Goal: Task Accomplishment & Management: Complete application form

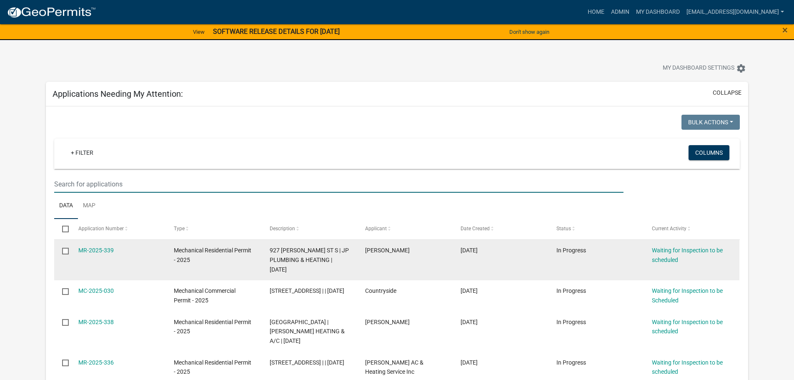
scroll to position [83, 0]
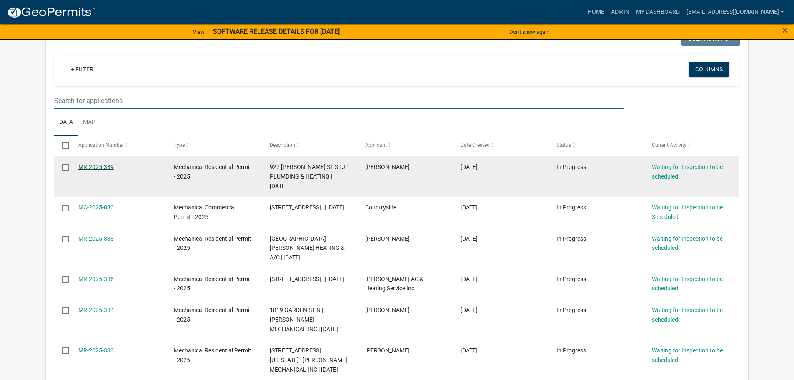
click at [99, 167] on link "MR-2025-339" at bounding box center [95, 166] width 35 height 7
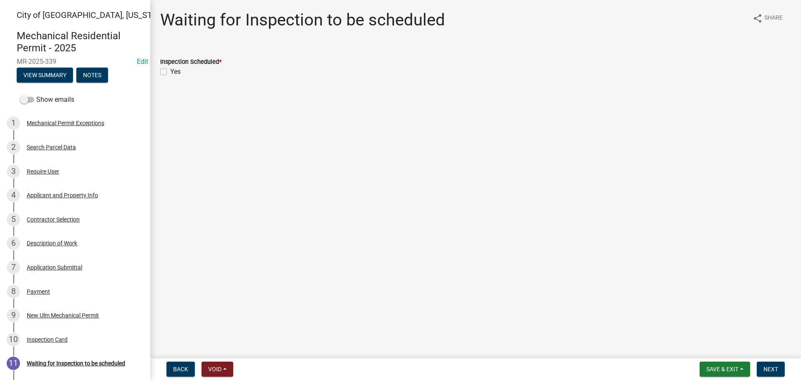
click at [170, 71] on label "Yes" at bounding box center [175, 72] width 10 height 10
click at [170, 71] on input "Yes" at bounding box center [172, 69] width 5 height 5
checkbox input "true"
click at [769, 369] on span "Next" at bounding box center [770, 369] width 15 height 7
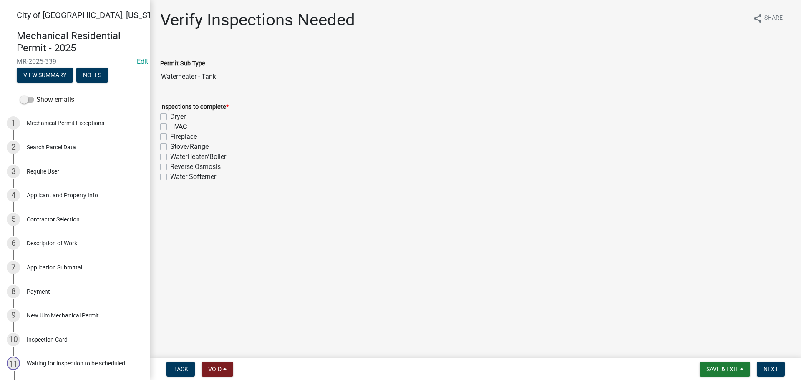
click at [170, 157] on label "WaterHeater/Boiler" at bounding box center [198, 157] width 56 height 10
click at [170, 157] on input "WaterHeater/Boiler" at bounding box center [172, 154] width 5 height 5
checkbox input "true"
checkbox input "false"
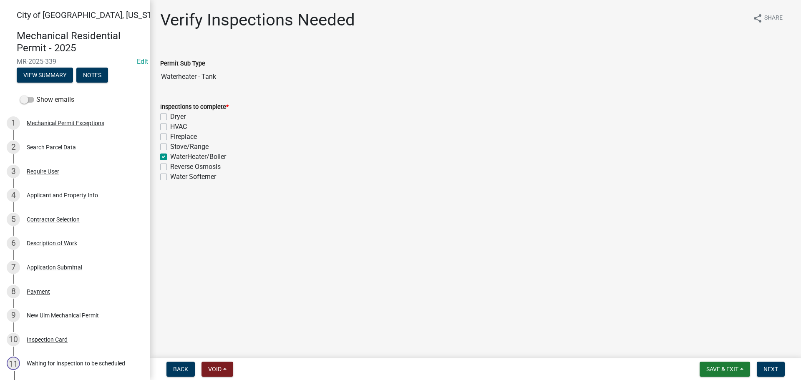
checkbox input "false"
checkbox input "true"
checkbox input "false"
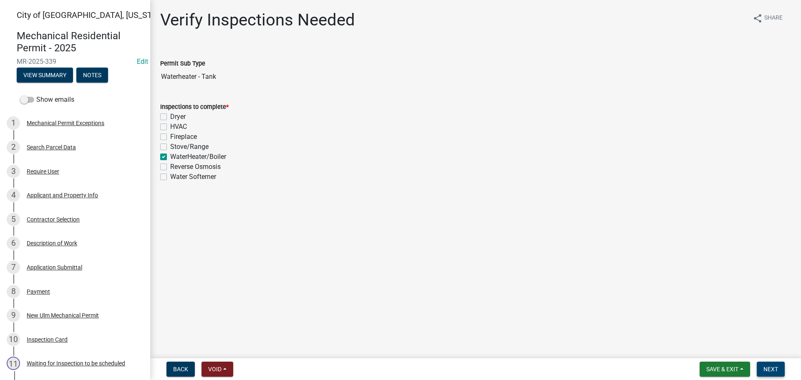
click at [765, 369] on span "Next" at bounding box center [770, 369] width 15 height 7
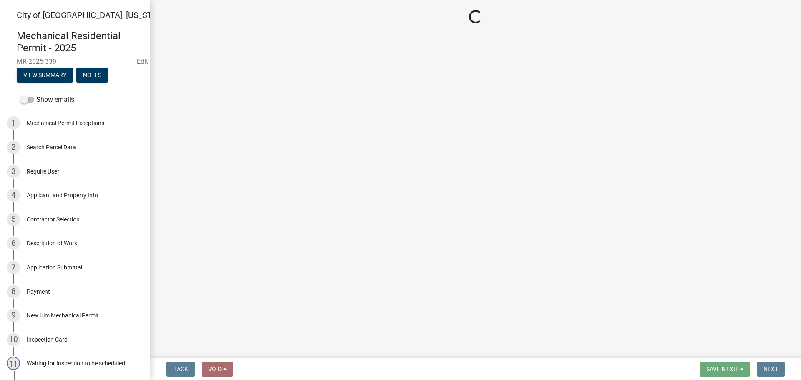
select select "805d55ac-e238-4e04-8f8e-acc067f36c3e"
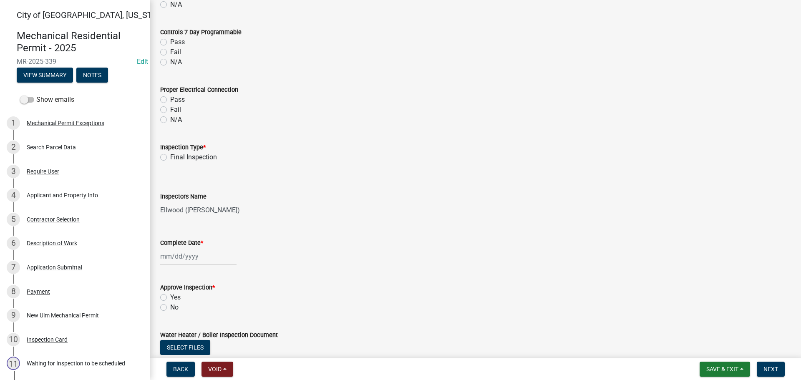
scroll to position [792, 0]
click at [170, 154] on label "Final Inspection" at bounding box center [193, 156] width 47 height 10
click at [170, 154] on input "Final Inspection" at bounding box center [172, 153] width 5 height 5
radio input "true"
click at [184, 211] on select "Select Item... [PERSON_NAME] ([PERSON_NAME] - City of [GEOGRAPHIC_DATA]) [GEOGR…" at bounding box center [475, 208] width 630 height 17
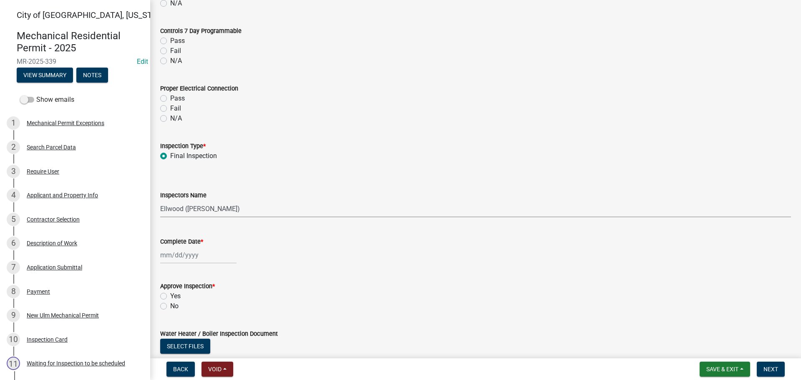
select select "cd72df13-1819-4c17-818e-bd68a66556fb"
click at [160, 200] on select "Select Item... [PERSON_NAME] ([PERSON_NAME] - City of [GEOGRAPHIC_DATA]) [GEOGR…" at bounding box center [475, 208] width 630 height 17
select select "9"
select select "2025"
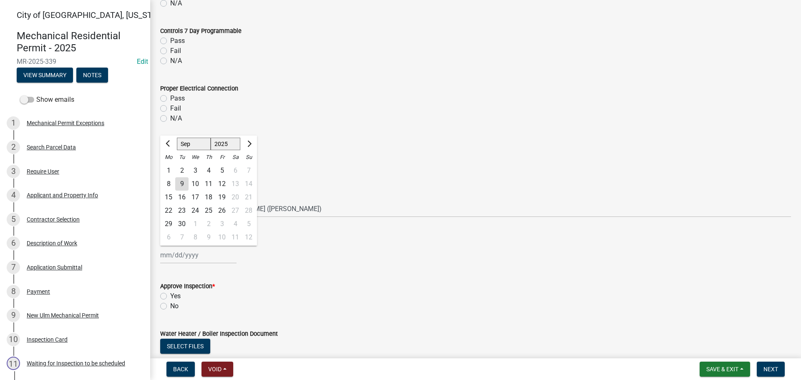
click at [177, 255] on div "[PERSON_NAME] Feb Mar Apr [PERSON_NAME][DATE] Oct Nov [DATE] 1526 1527 1528 152…" at bounding box center [198, 254] width 76 height 17
click at [185, 185] on div "9" at bounding box center [181, 183] width 13 height 13
type input "[DATE]"
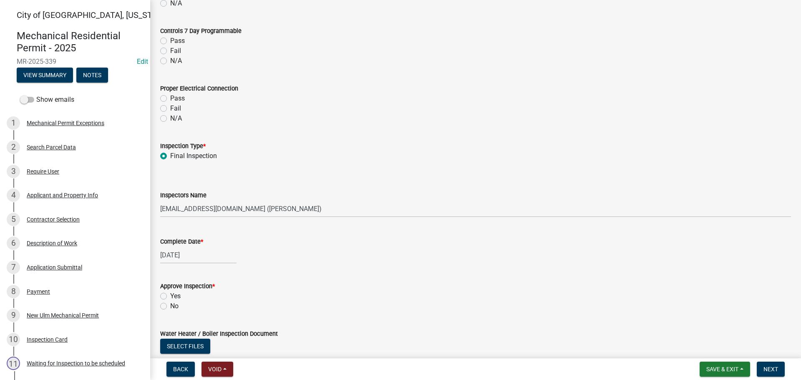
click at [170, 296] on label "Yes" at bounding box center [175, 296] width 10 height 10
click at [170, 296] on input "Yes" at bounding box center [172, 293] width 5 height 5
radio input "true"
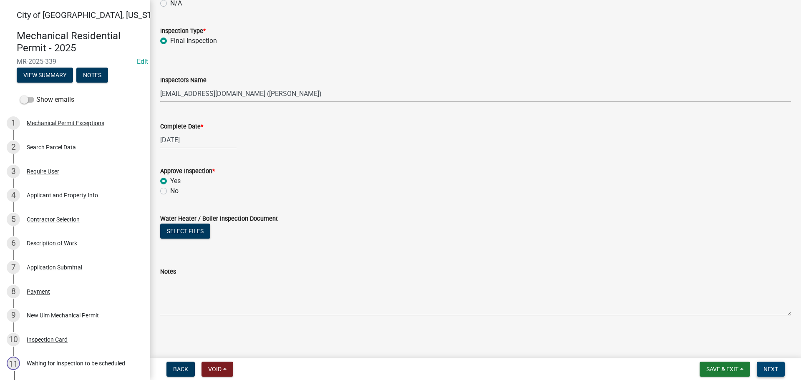
click at [768, 366] on span "Next" at bounding box center [770, 369] width 15 height 7
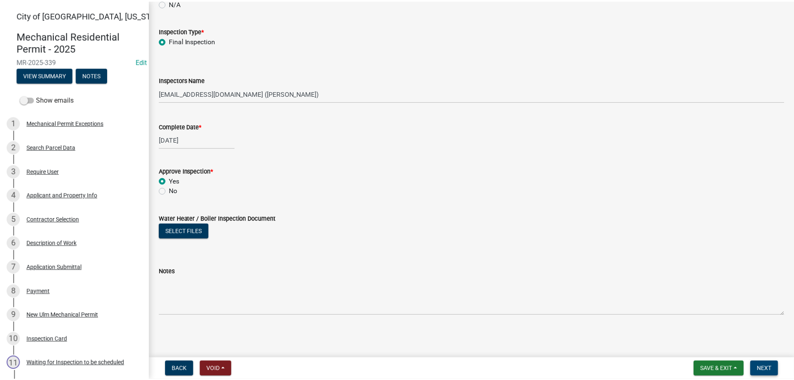
scroll to position [0, 0]
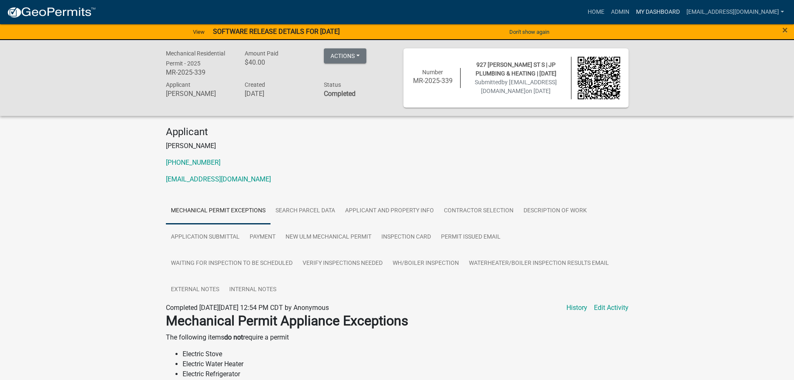
click at [683, 14] on link "My Dashboard" at bounding box center [658, 12] width 50 height 16
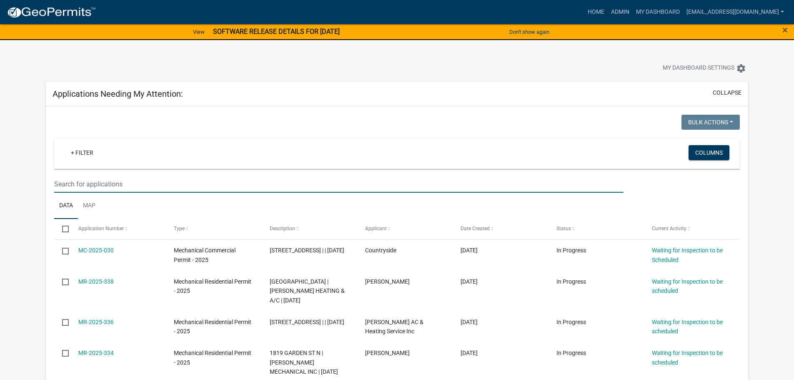
click at [68, 180] on input "text" at bounding box center [338, 184] width 569 height 17
type input "506"
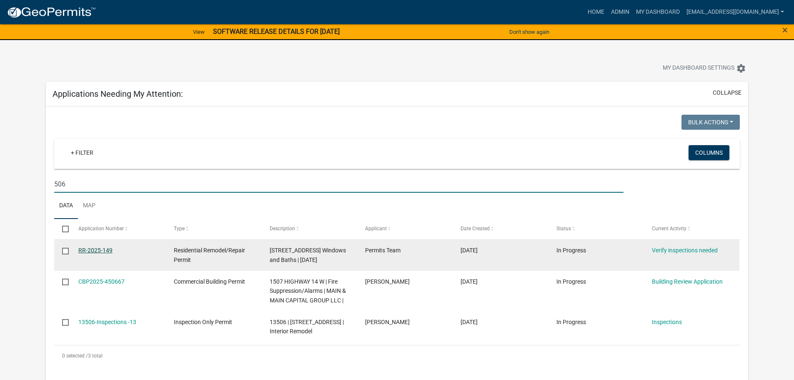
click at [103, 252] on link "RR-2025-149" at bounding box center [95, 250] width 34 height 7
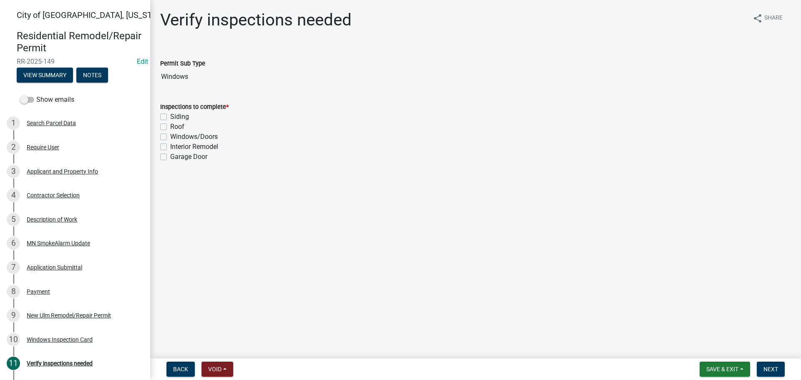
click at [170, 148] on label "Interior Remodel" at bounding box center [194, 147] width 48 height 10
click at [170, 147] on input "Interior Remodel" at bounding box center [172, 144] width 5 height 5
checkbox input "true"
checkbox input "false"
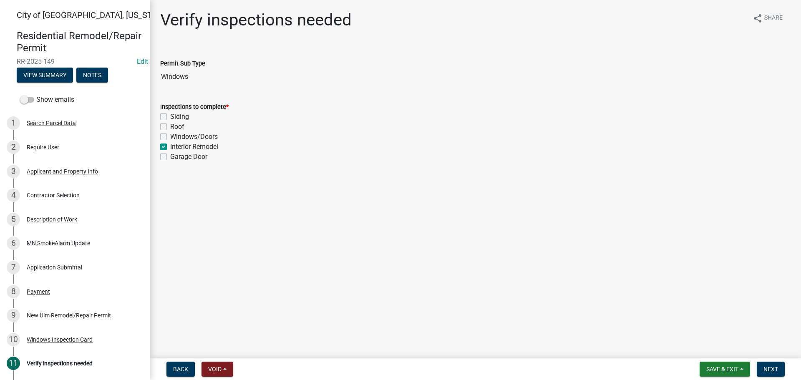
checkbox input "false"
checkbox input "true"
checkbox input "false"
click at [170, 136] on label "Windows/Doors" at bounding box center [194, 137] width 48 height 10
click at [170, 136] on input "Windows/Doors" at bounding box center [172, 134] width 5 height 5
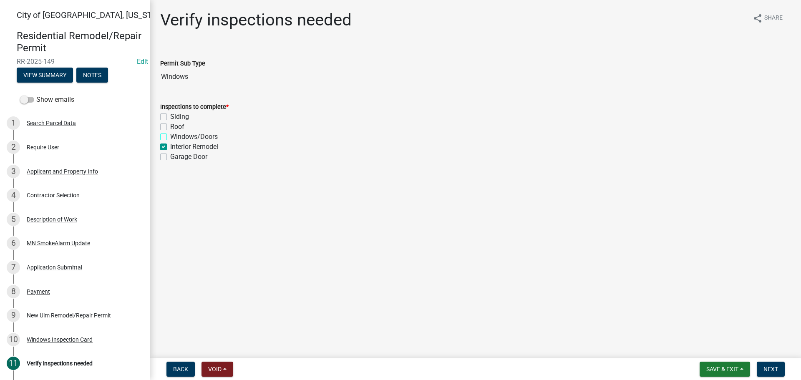
checkbox input "true"
checkbox input "false"
checkbox input "true"
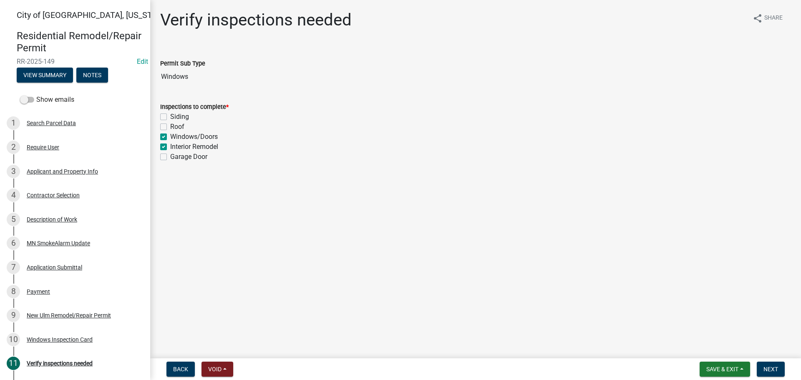
checkbox input "false"
click at [170, 148] on label "Interior Remodel" at bounding box center [194, 147] width 48 height 10
click at [170, 147] on input "Interior Remodel" at bounding box center [172, 144] width 5 height 5
checkbox input "false"
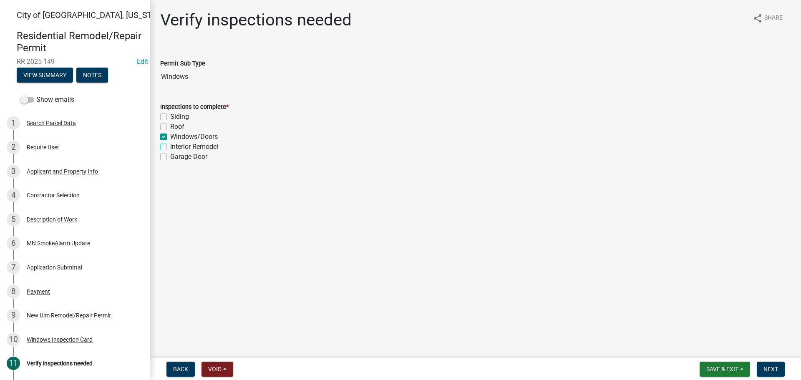
checkbox input "false"
checkbox input "true"
checkbox input "false"
click at [773, 369] on span "Next" at bounding box center [770, 369] width 15 height 7
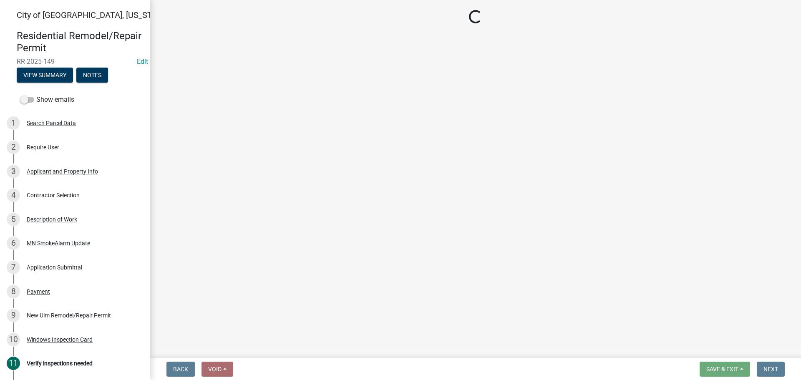
select select "805d55ac-e238-4e04-8f8e-acc067f36c3e"
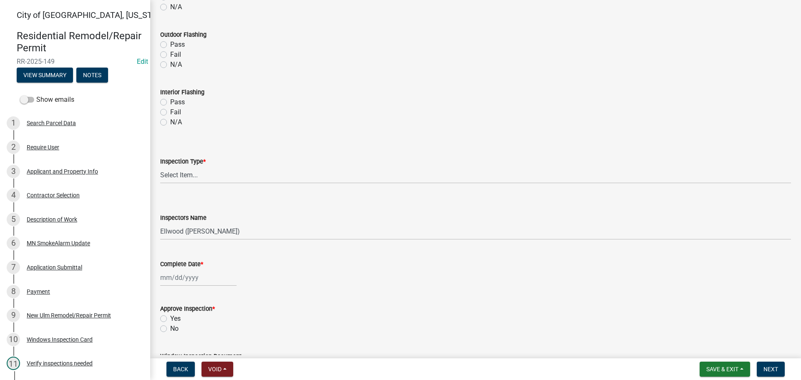
scroll to position [500, 0]
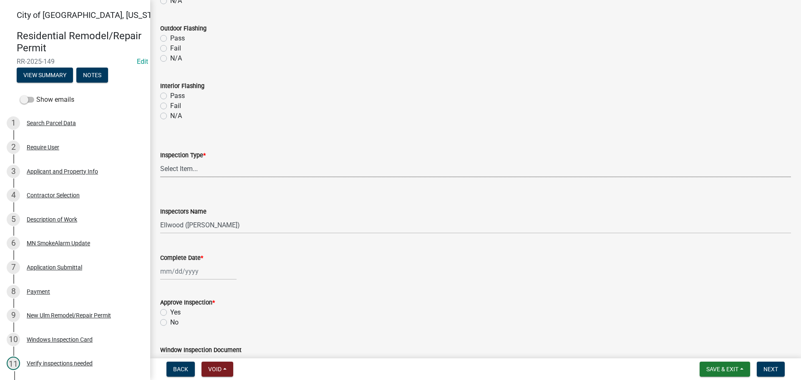
click at [168, 168] on select "Select Item... Final Inspection" at bounding box center [475, 168] width 630 height 17
click at [160, 160] on select "Select Item... Final Inspection" at bounding box center [475, 168] width 630 height 17
select select "5d98f003-6d41-4f8f-970a-1b1d481e433a"
click at [184, 229] on select "Select Item... Ellwood ([PERSON_NAME]) [EMAIL_ADDRESS][DOMAIN_NAME] ([PERSON_NA…" at bounding box center [475, 224] width 630 height 17
select select "cd72df13-1819-4c17-818e-bd68a66556fb"
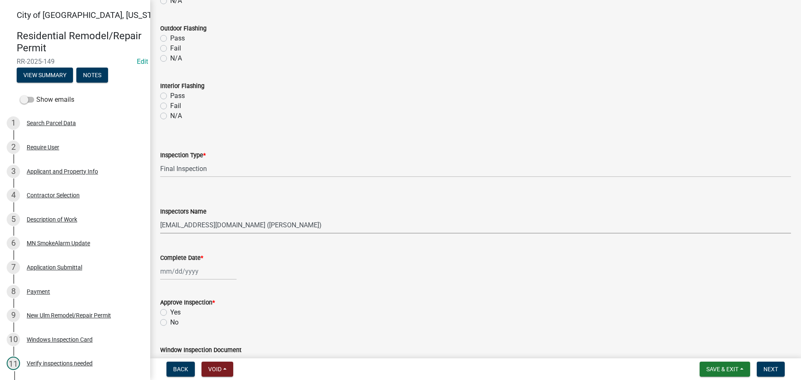
click at [160, 216] on select "Select Item... Ellwood ([PERSON_NAME]) [EMAIL_ADDRESS][DOMAIN_NAME] ([PERSON_NA…" at bounding box center [475, 224] width 630 height 17
click at [177, 271] on div at bounding box center [198, 271] width 76 height 17
select select "9"
select select "2025"
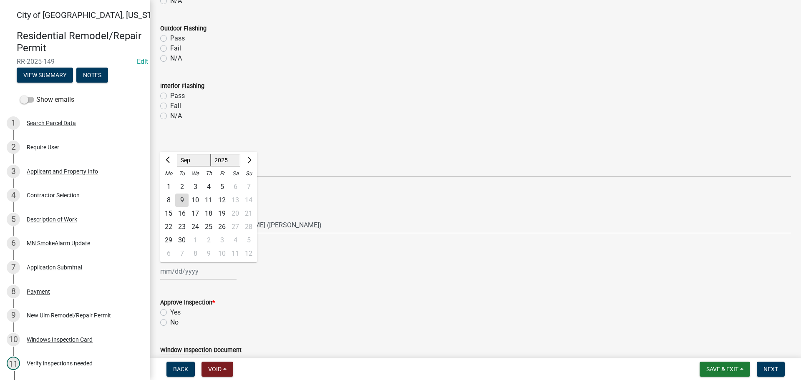
click at [182, 196] on div "9" at bounding box center [181, 199] width 13 height 13
type input "[DATE]"
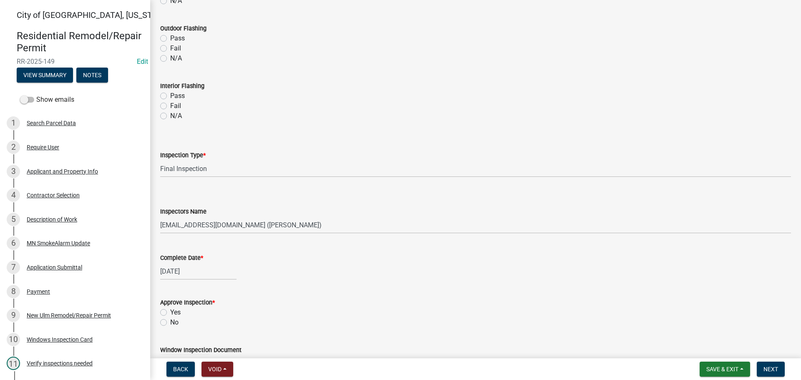
click at [170, 313] on label "Yes" at bounding box center [175, 312] width 10 height 10
click at [170, 313] on input "Yes" at bounding box center [172, 309] width 5 height 5
radio input "true"
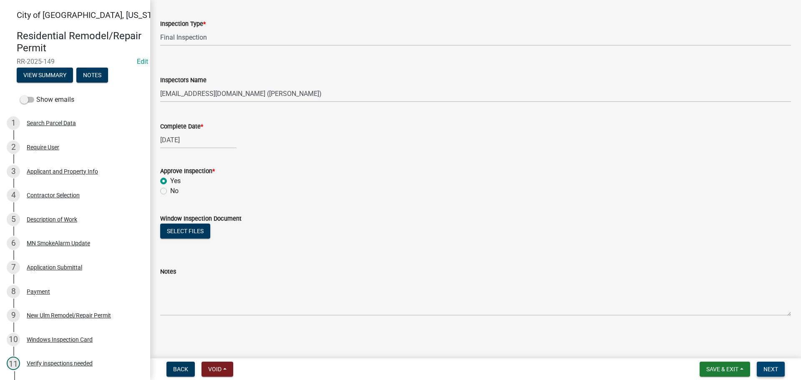
click at [769, 369] on span "Next" at bounding box center [770, 369] width 15 height 7
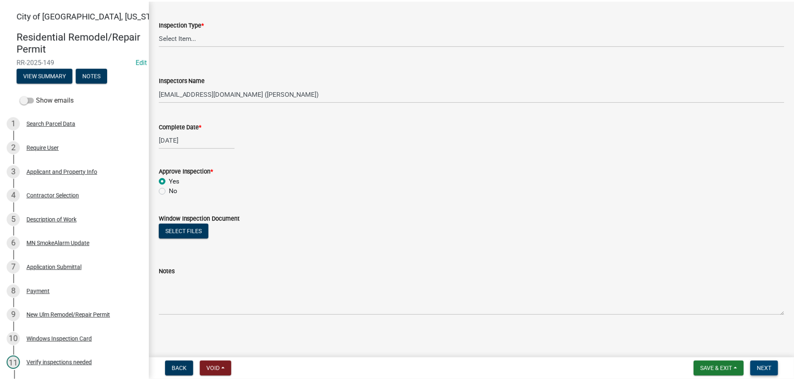
scroll to position [0, 0]
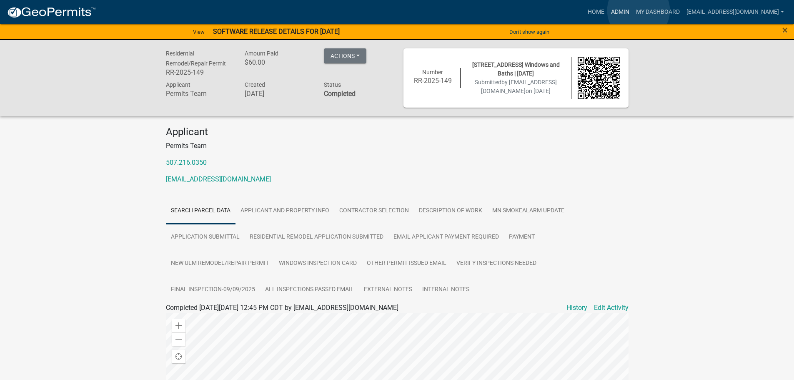
click at [633, 10] on link "Admin" at bounding box center [620, 12] width 25 height 16
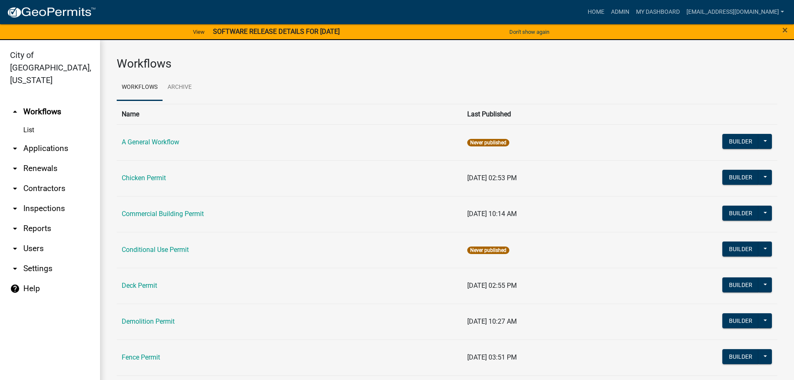
click at [52, 138] on link "arrow_drop_down Applications" at bounding box center [50, 148] width 100 height 20
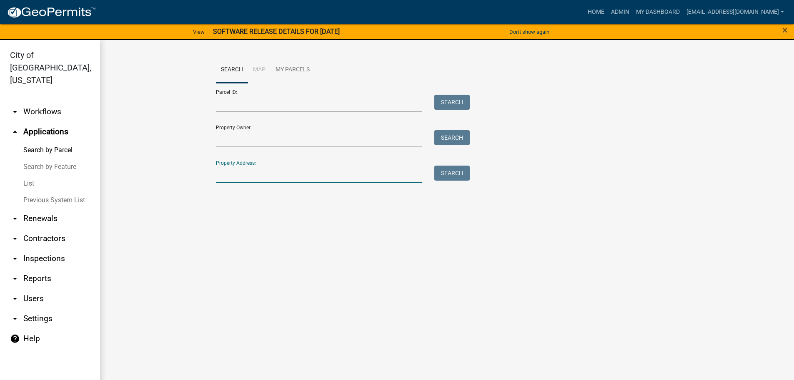
click at [259, 180] on input "Property Address:" at bounding box center [319, 174] width 206 height 17
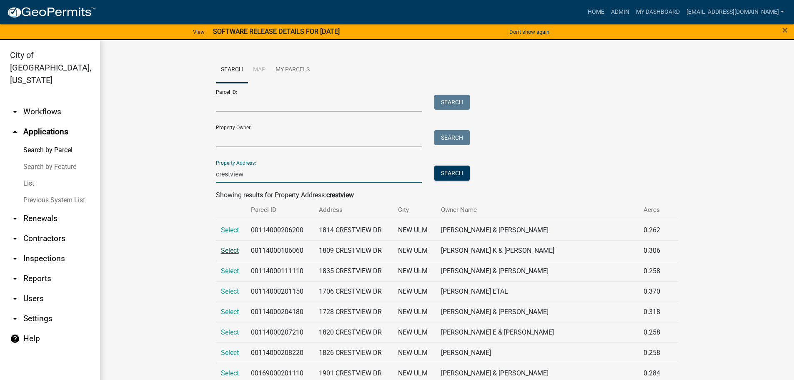
type input "crestview"
click at [230, 249] on span "Select" at bounding box center [230, 250] width 18 height 8
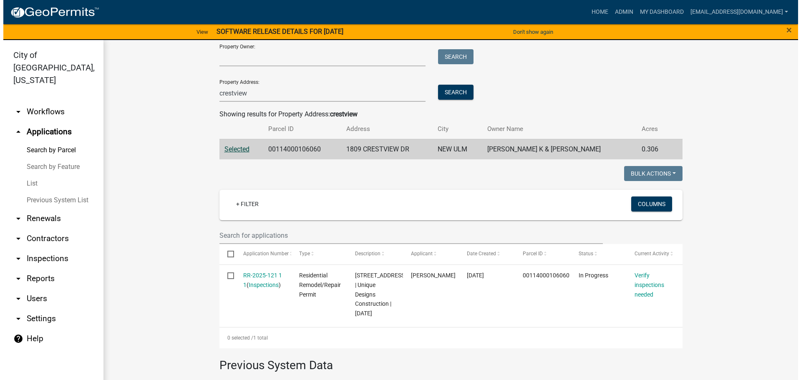
scroll to position [83, 0]
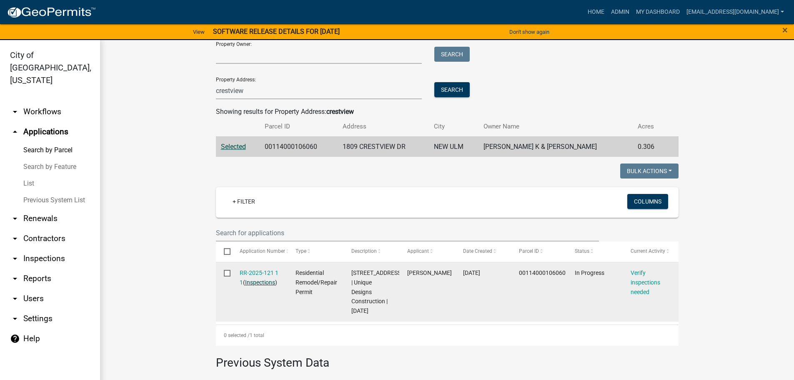
click at [247, 281] on link "Inspections" at bounding box center [260, 282] width 30 height 7
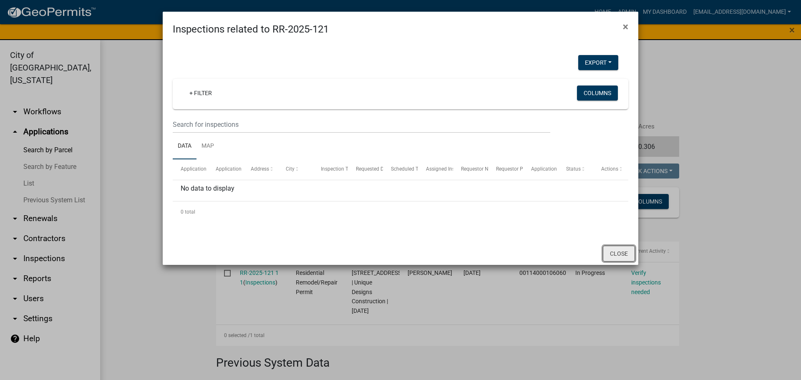
click at [617, 253] on button "Close" at bounding box center [619, 254] width 32 height 16
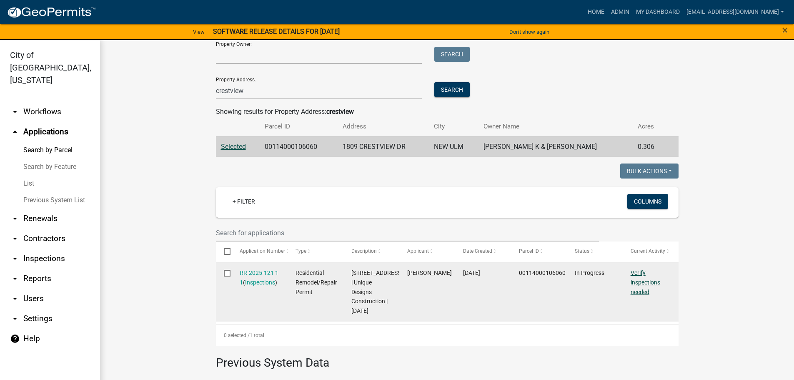
click at [643, 285] on link "Verify inspections needed" at bounding box center [646, 282] width 30 height 26
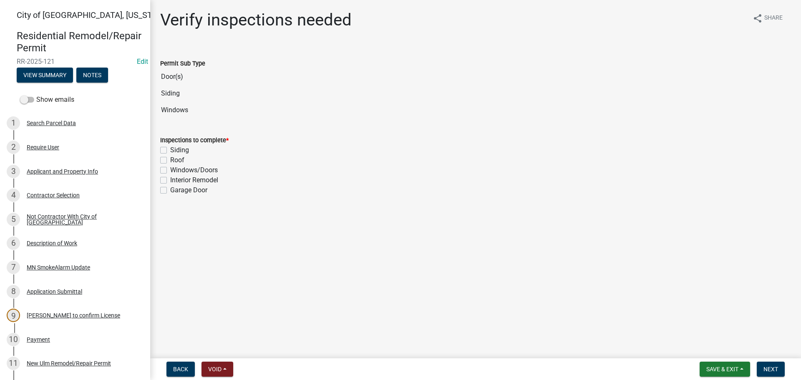
click at [170, 182] on label "Interior Remodel" at bounding box center [194, 180] width 48 height 10
click at [170, 181] on input "Interior Remodel" at bounding box center [172, 177] width 5 height 5
checkbox input "true"
checkbox input "false"
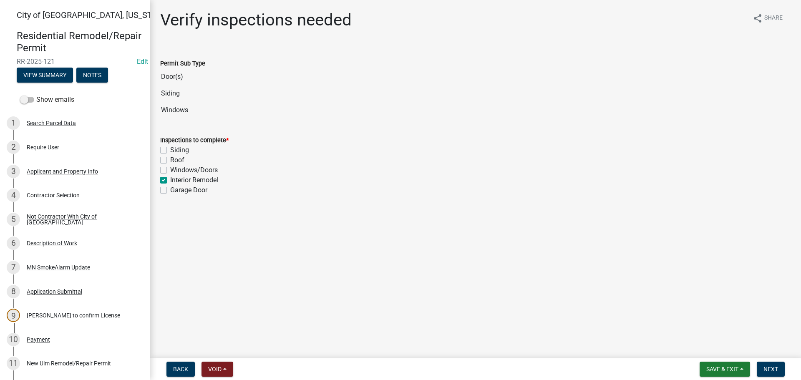
checkbox input "false"
checkbox input "true"
checkbox input "false"
click at [768, 369] on span "Next" at bounding box center [770, 369] width 15 height 7
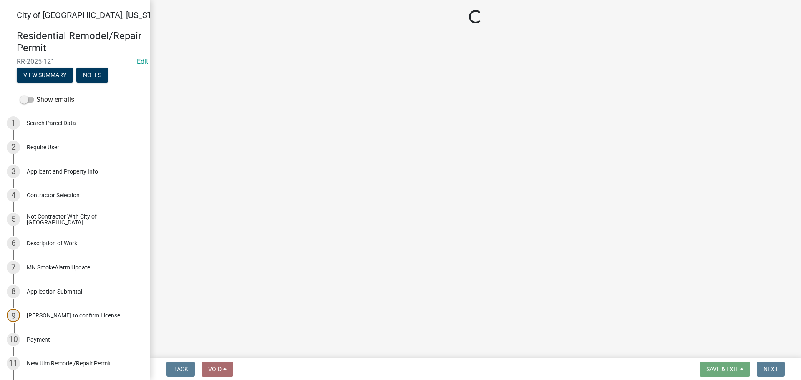
select select "805d55ac-e238-4e04-8f8e-acc067f36c3e"
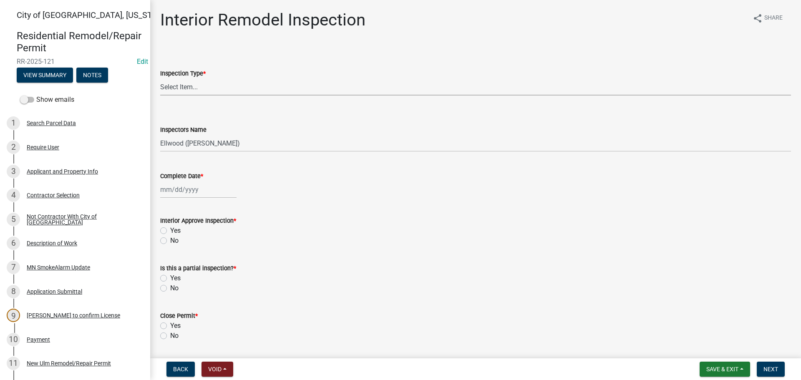
click at [188, 82] on select "Select Item... Plumbing Rough-In Electrical RI Inspection Framing Insulation/Po…" at bounding box center [475, 86] width 630 height 17
click at [160, 78] on select "Select Item... Plumbing Rough-In Electrical RI Inspection Framing Insulation/Po…" at bounding box center [475, 86] width 630 height 17
select select "aa30d80f-35c0-4cec-b686-ef887b286644"
click at [198, 141] on select "Select Item... Ellwood ([PERSON_NAME]) [EMAIL_ADDRESS][DOMAIN_NAME] ([PERSON_NA…" at bounding box center [475, 143] width 630 height 17
select select "cd72df13-1819-4c17-818e-bd68a66556fb"
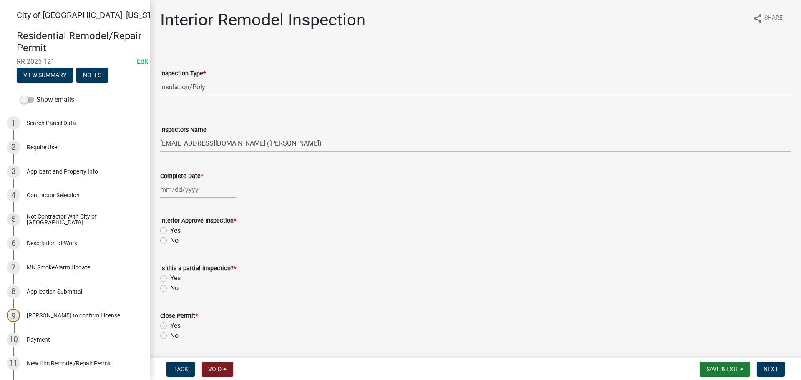
click at [160, 135] on select "Select Item... Ellwood ([PERSON_NAME]) [EMAIL_ADDRESS][DOMAIN_NAME] ([PERSON_NA…" at bounding box center [475, 143] width 630 height 17
select select "9"
select select "2025"
click at [187, 191] on div "[PERSON_NAME] Feb Mar Apr [PERSON_NAME][DATE] Oct Nov [DATE] 1526 1527 1528 152…" at bounding box center [198, 189] width 76 height 17
click at [184, 247] on div "9" at bounding box center [181, 247] width 13 height 13
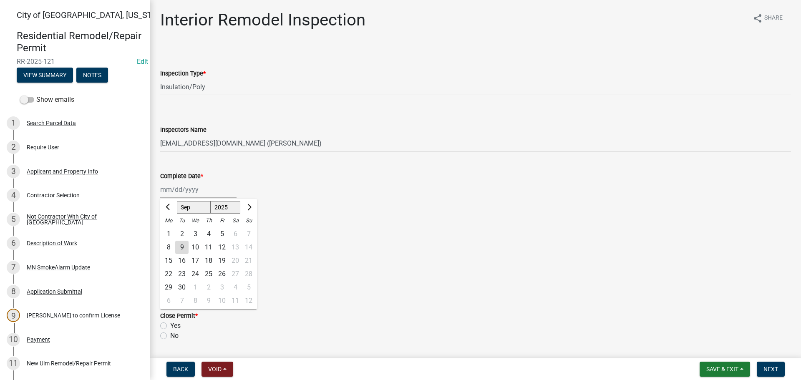
type input "[DATE]"
click at [170, 229] on label "Yes" at bounding box center [175, 231] width 10 height 10
click at [170, 229] on input "Yes" at bounding box center [172, 228] width 5 height 5
radio input "true"
click at [170, 286] on label "No" at bounding box center [174, 288] width 8 height 10
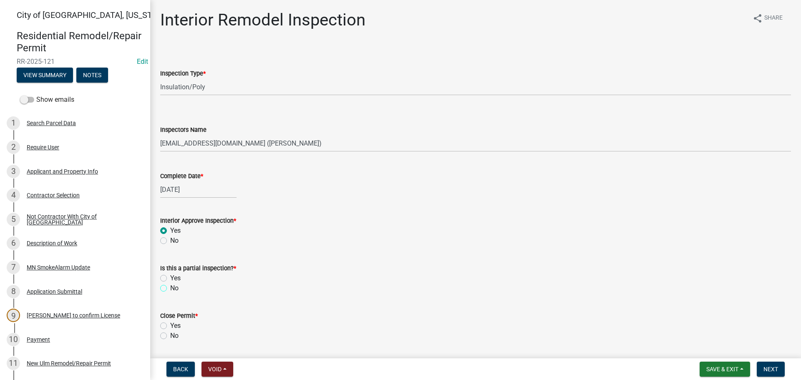
click at [170, 286] on input "No" at bounding box center [172, 285] width 5 height 5
radio input "true"
drag, startPoint x: 162, startPoint y: 336, endPoint x: 188, endPoint y: 336, distance: 25.4
click at [170, 336] on label "No" at bounding box center [174, 336] width 8 height 10
click at [170, 336] on input "No" at bounding box center [172, 333] width 5 height 5
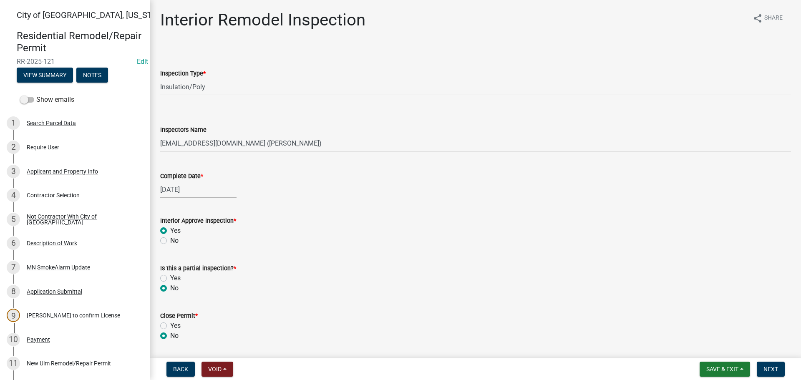
radio input "true"
click at [761, 368] on button "Next" at bounding box center [770, 369] width 28 height 15
